Goal: Information Seeking & Learning: Find contact information

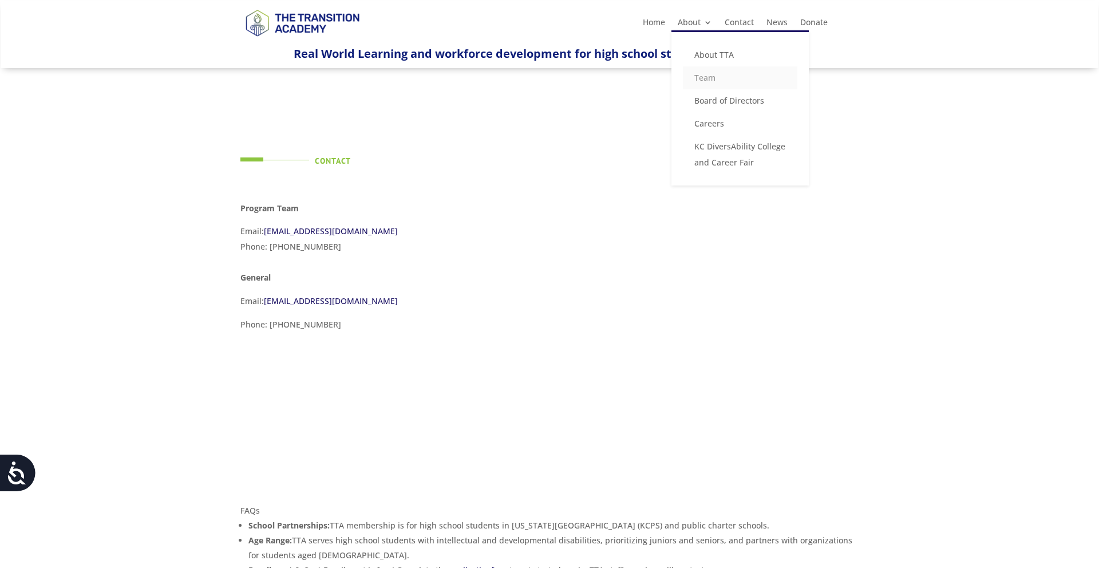
click at [705, 75] on link "Team" at bounding box center [740, 77] width 114 height 23
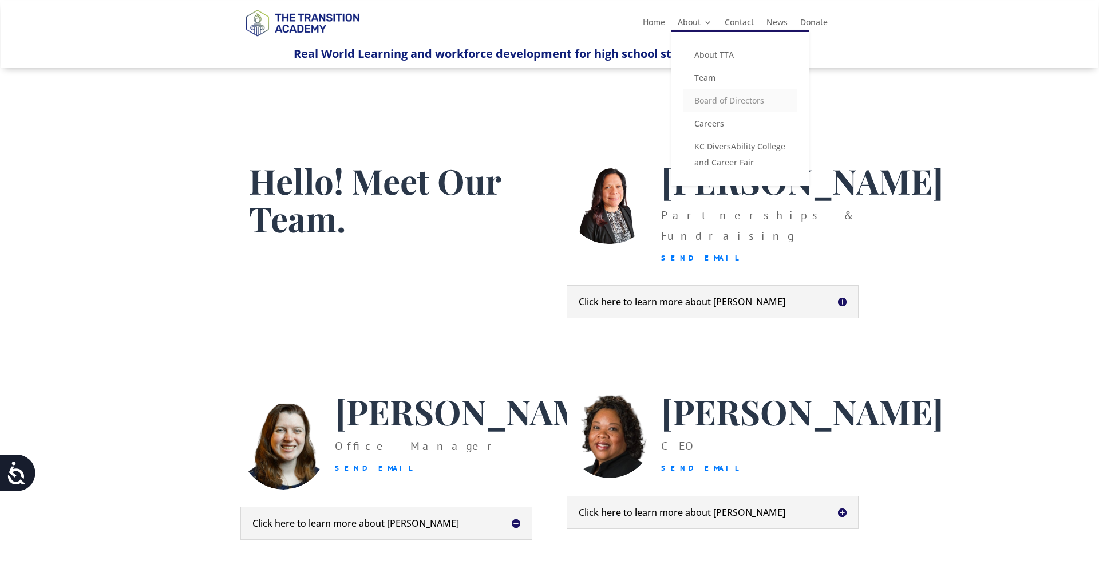
click at [717, 98] on link "Board of Directors" at bounding box center [740, 100] width 114 height 23
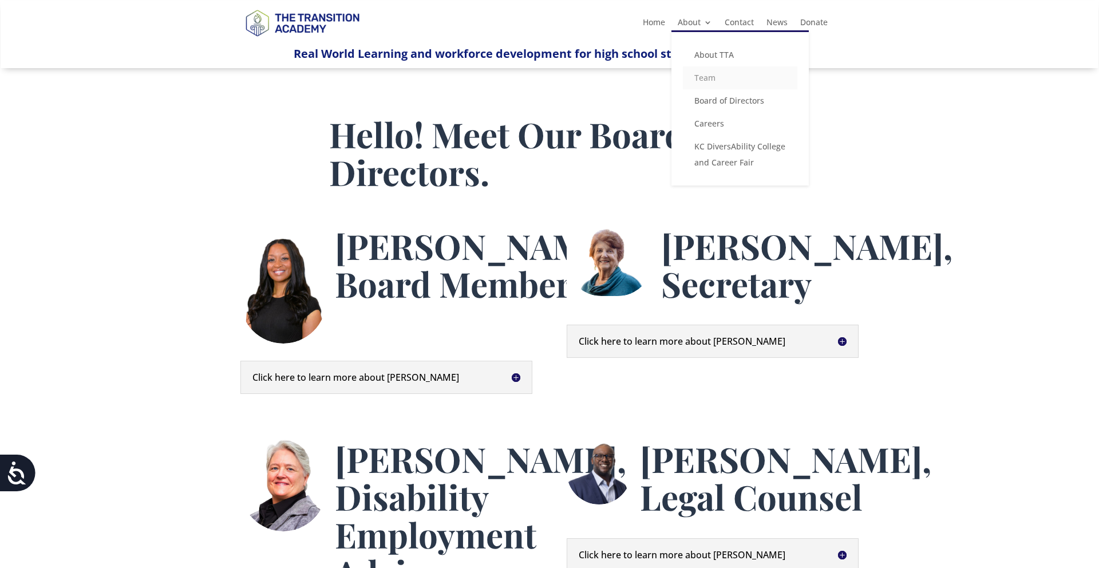
click at [706, 78] on link "Team" at bounding box center [740, 77] width 114 height 23
